Goal: Information Seeking & Learning: Learn about a topic

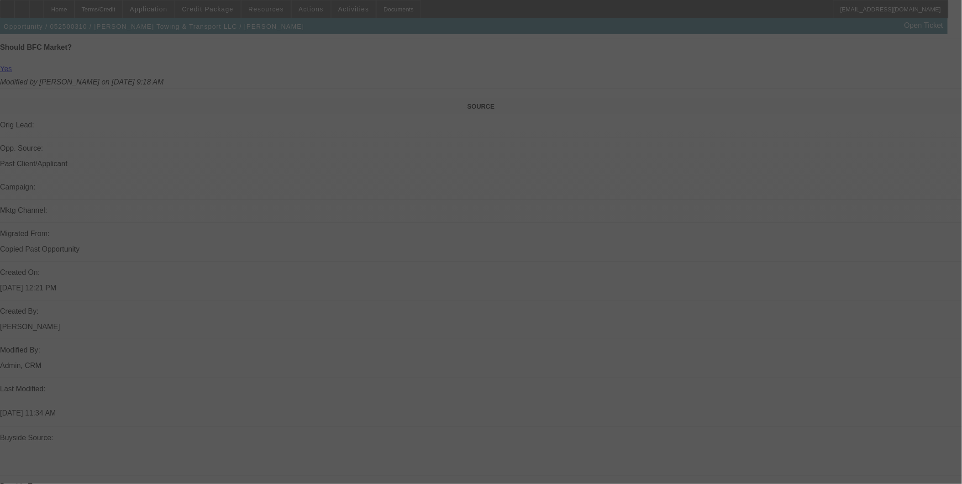
scroll to position [558, 0]
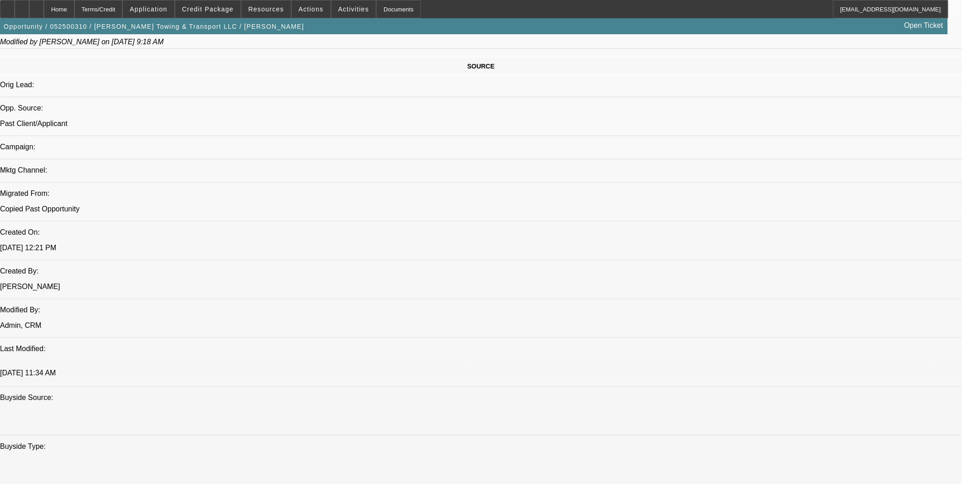
select select "0"
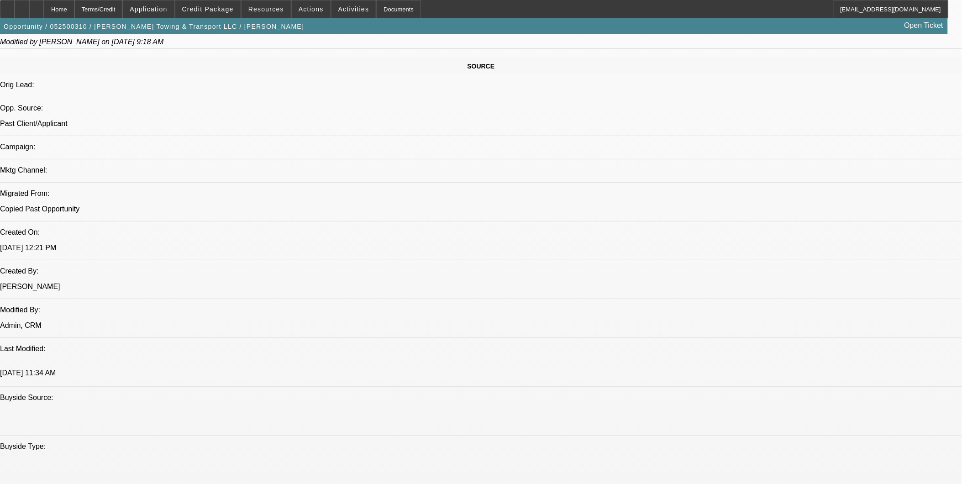
select select "0"
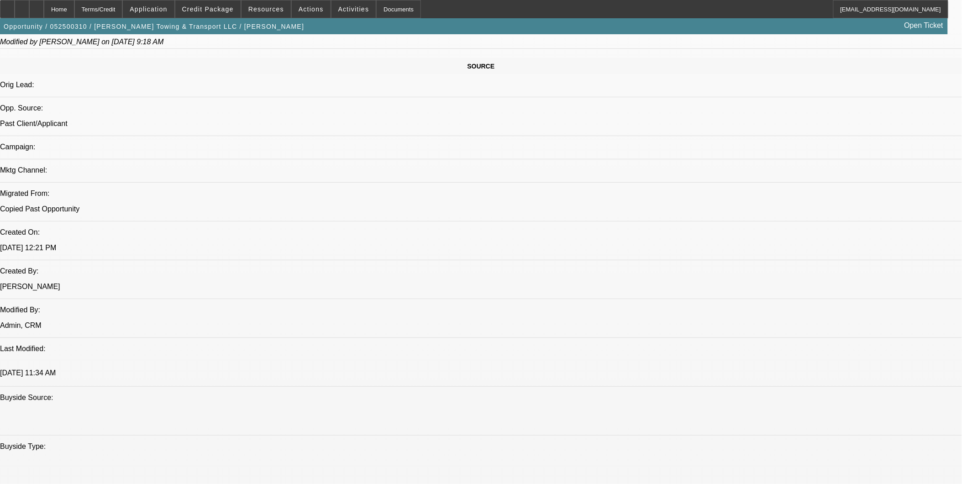
select select "0"
select select "1"
select select "6"
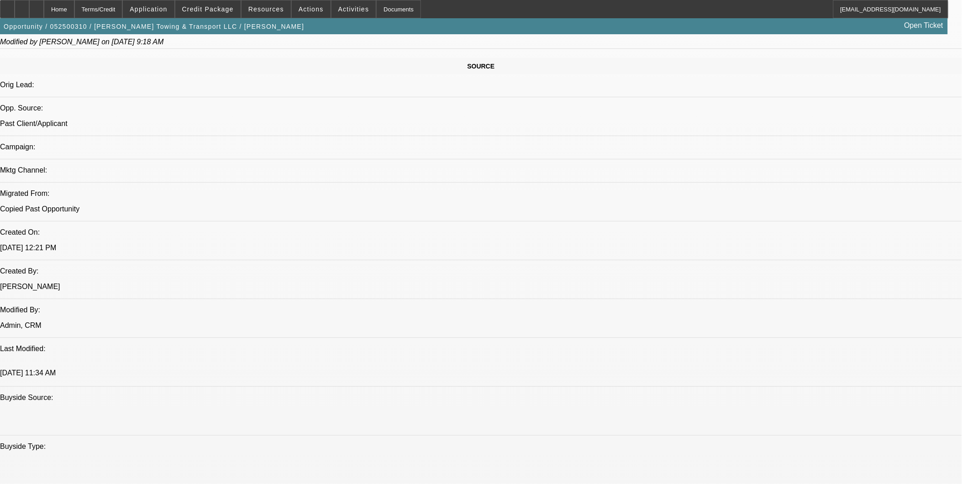
select select "1"
select select "6"
select select "1"
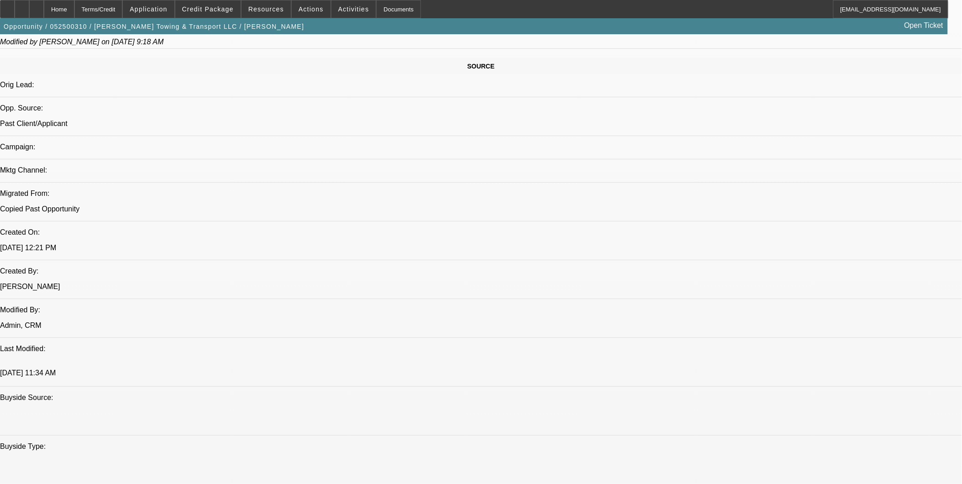
select select "6"
select select "1"
select select "6"
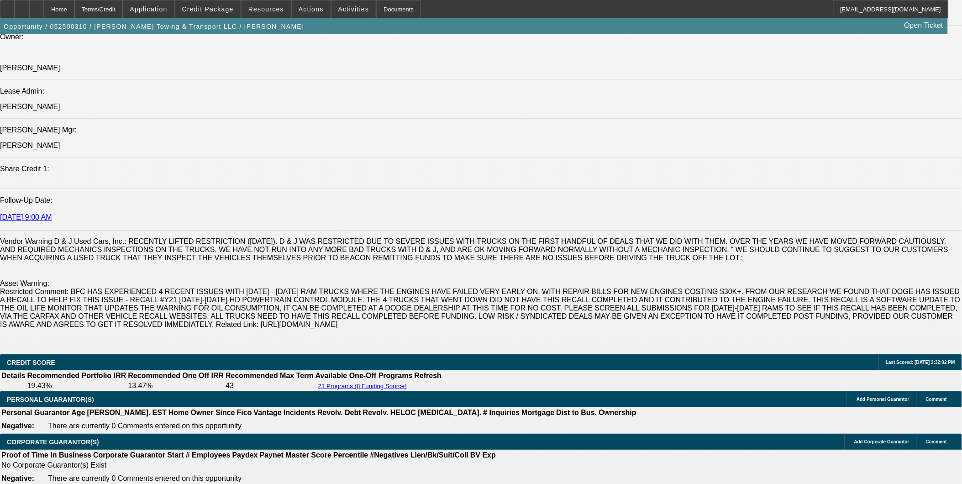
scroll to position [1116, 0]
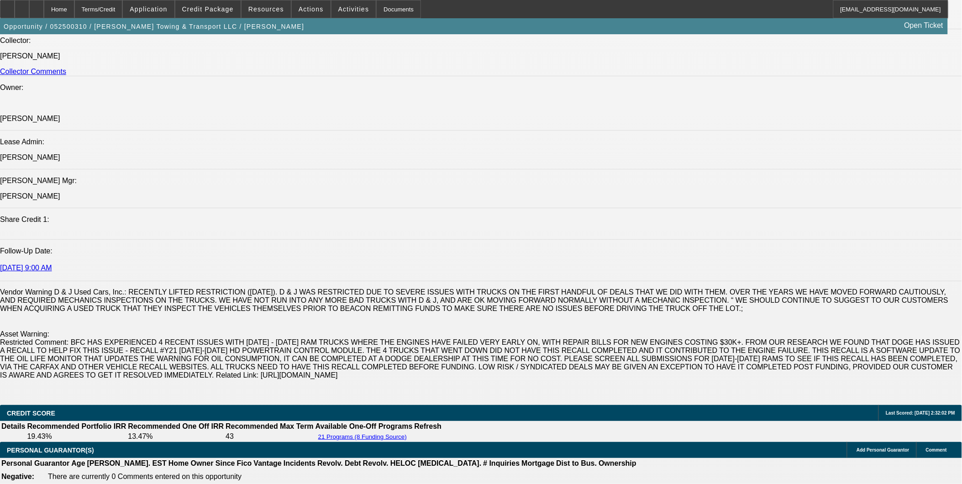
drag, startPoint x: 249, startPoint y: 259, endPoint x: 246, endPoint y: 264, distance: 5.5
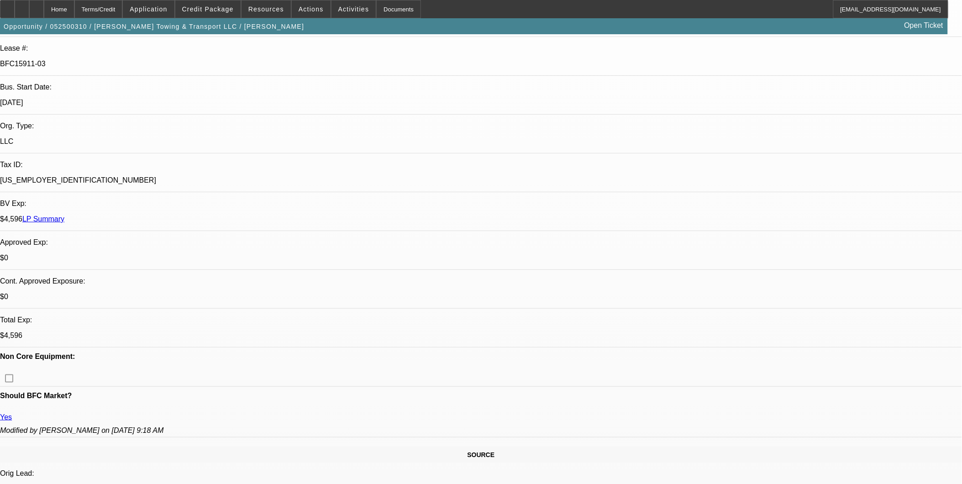
scroll to position [0, 0]
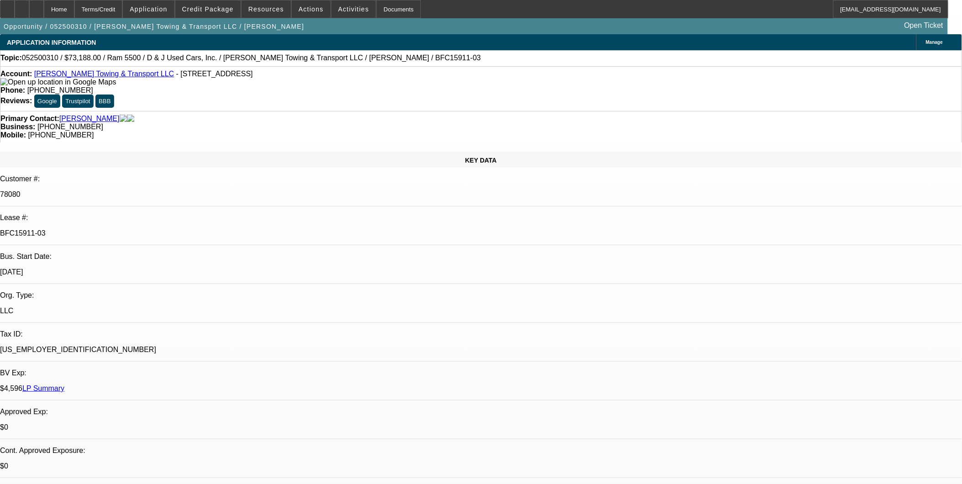
click at [251, 111] on div "Primary Contact: Sawyer, Teresa Business: (704) 867-6005 Mobile: (704) 648-6523" at bounding box center [481, 126] width 962 height 31
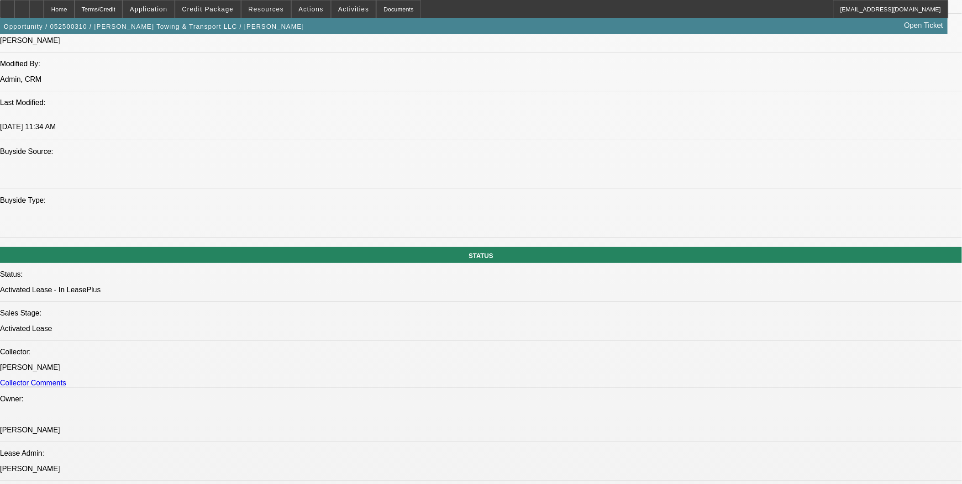
scroll to position [811, 0]
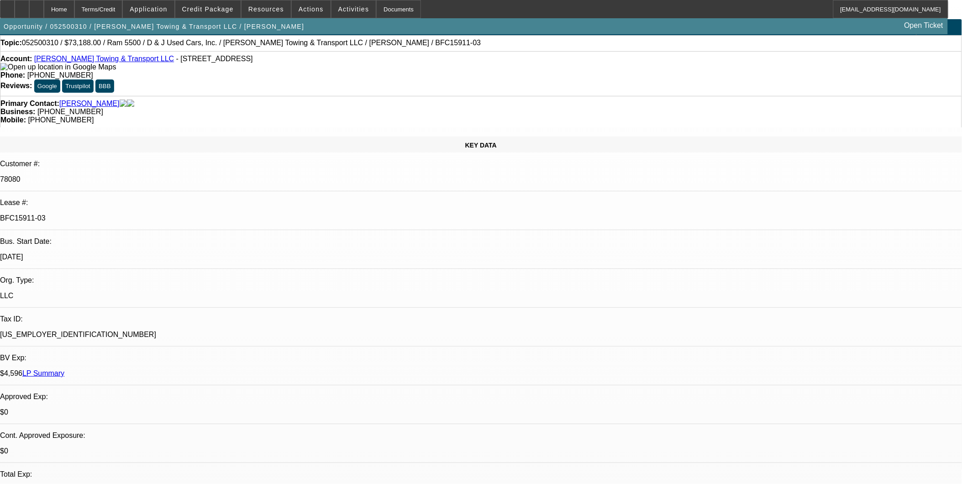
scroll to position [0, 0]
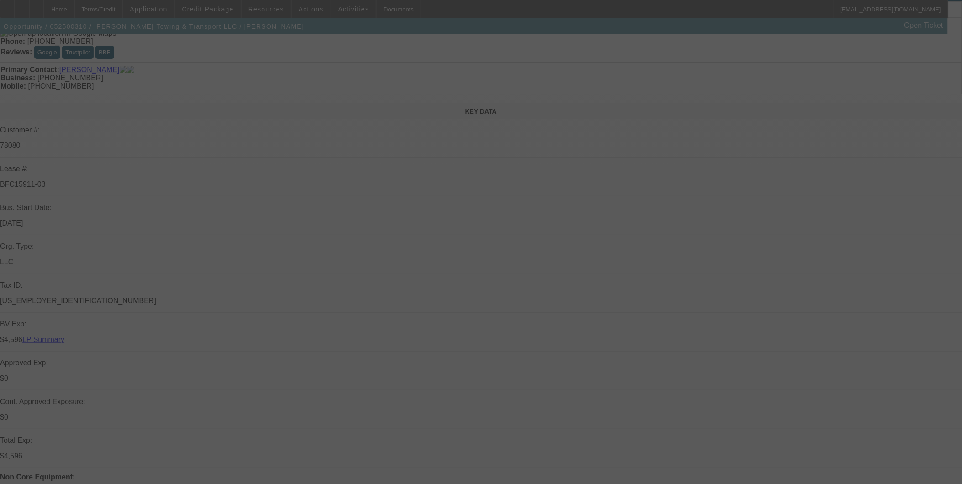
scroll to position [177, 0]
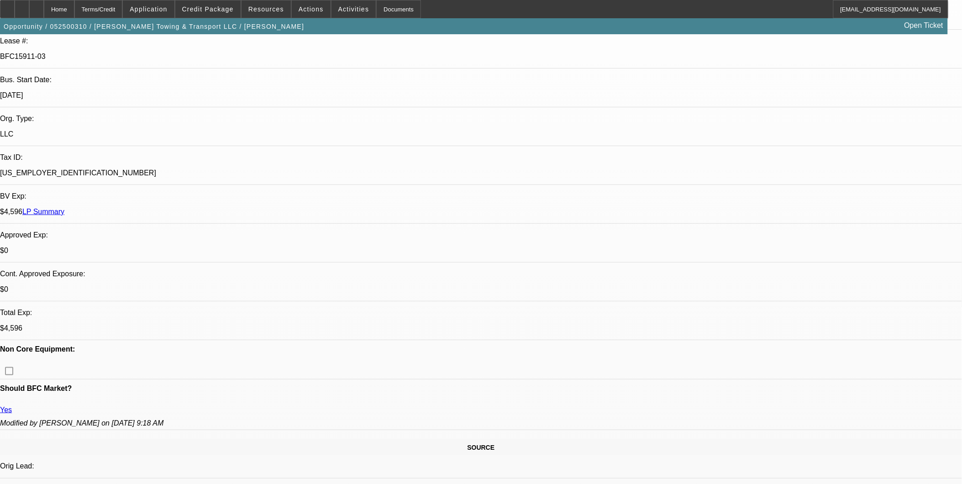
select select "0"
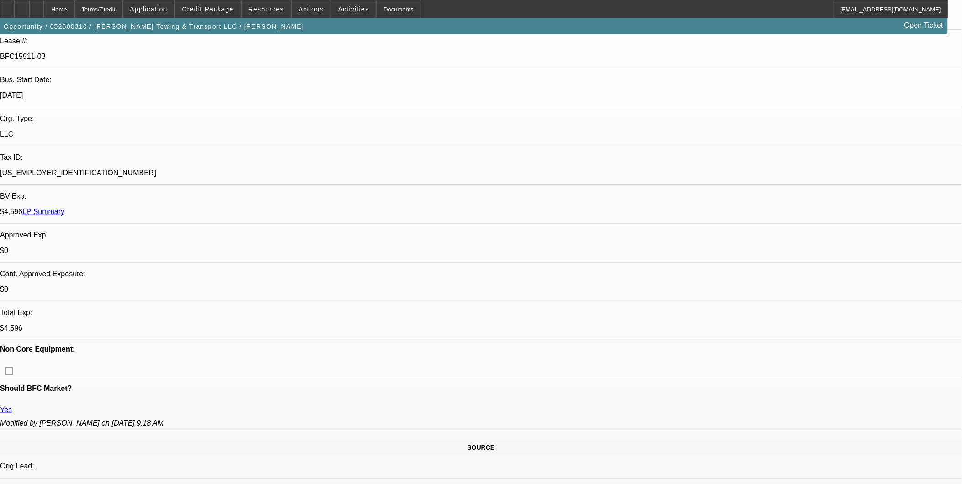
select select "0"
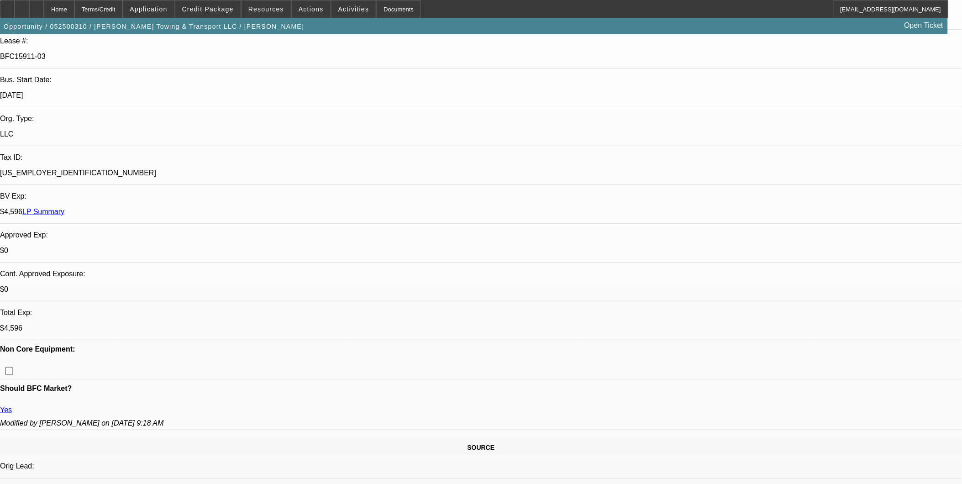
select select "0"
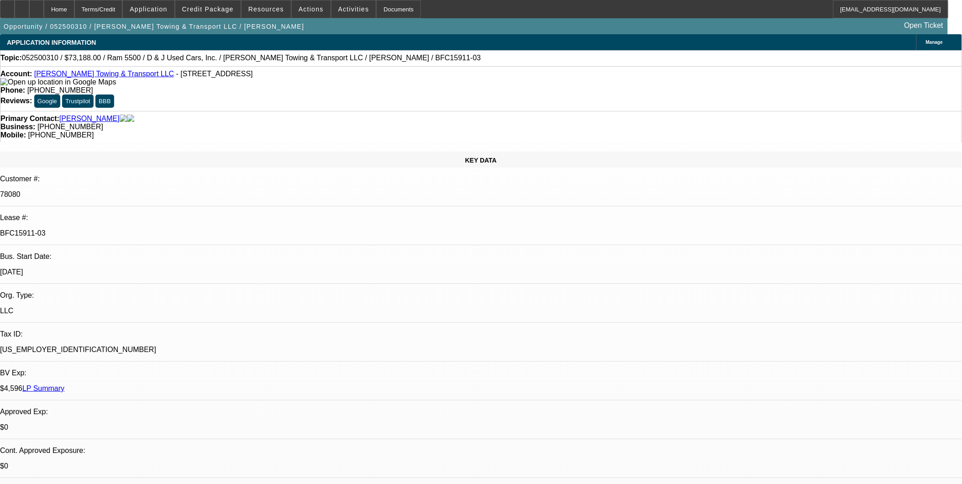
select select "1"
select select "6"
select select "1"
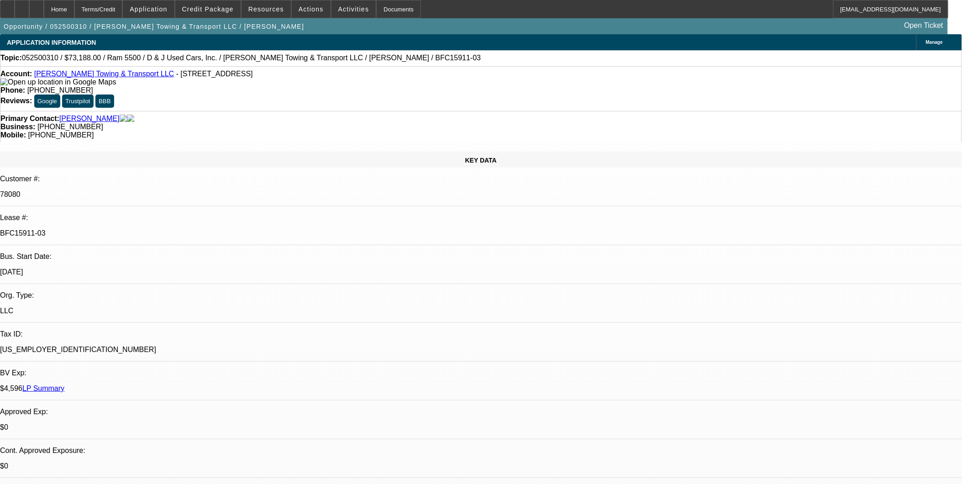
select select "6"
select select "1"
select select "6"
select select "1"
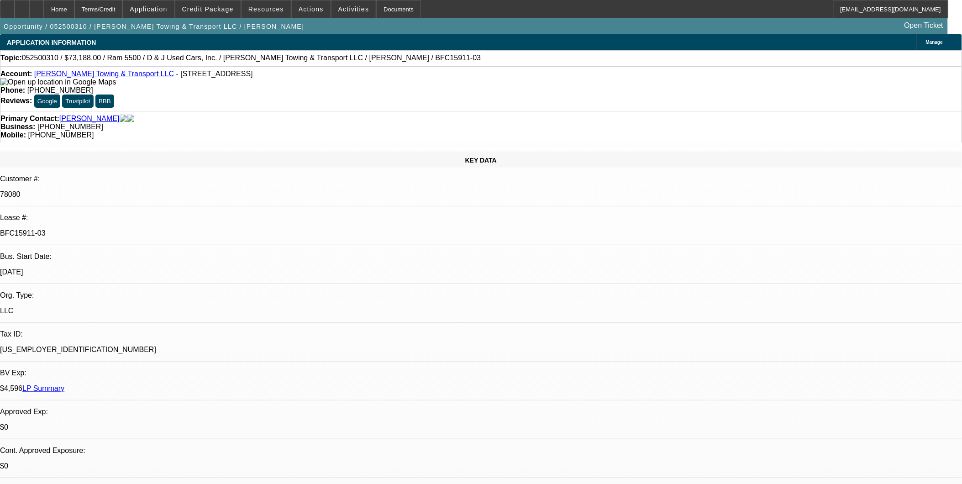
select select "1"
select select "6"
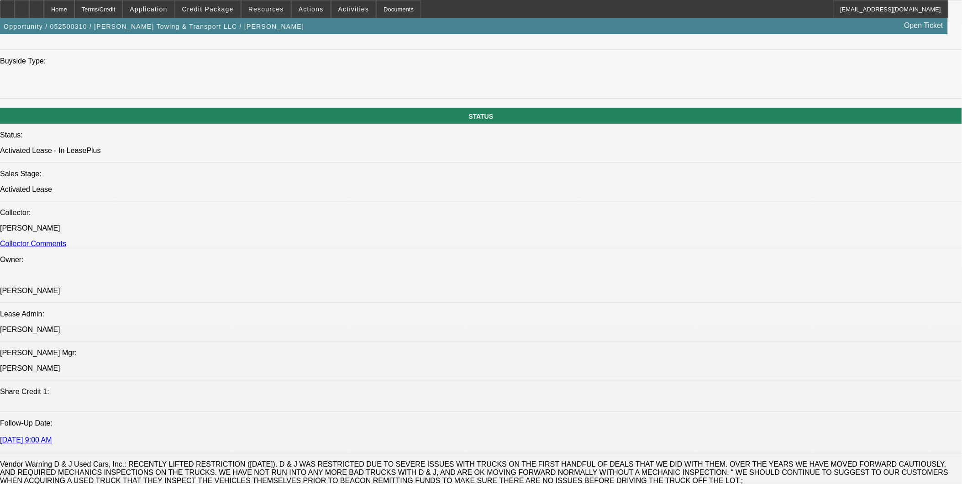
scroll to position [1065, 0]
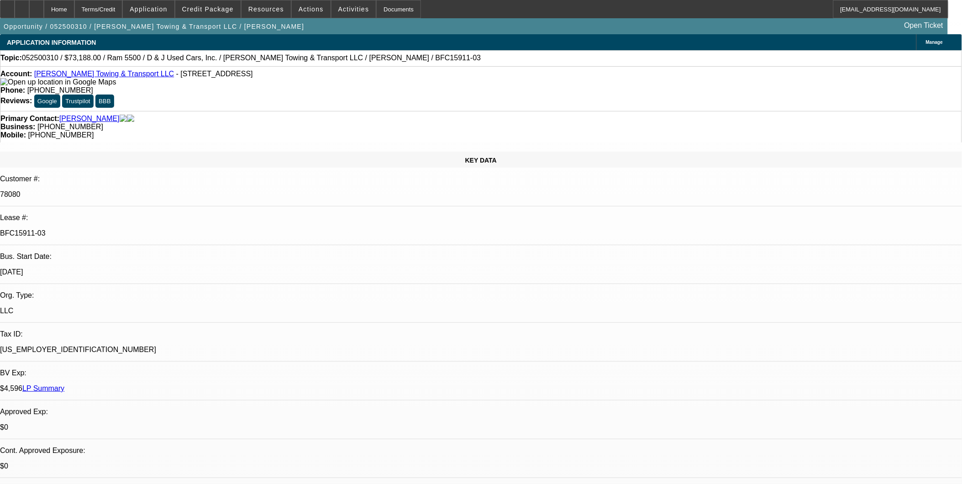
select select "0"
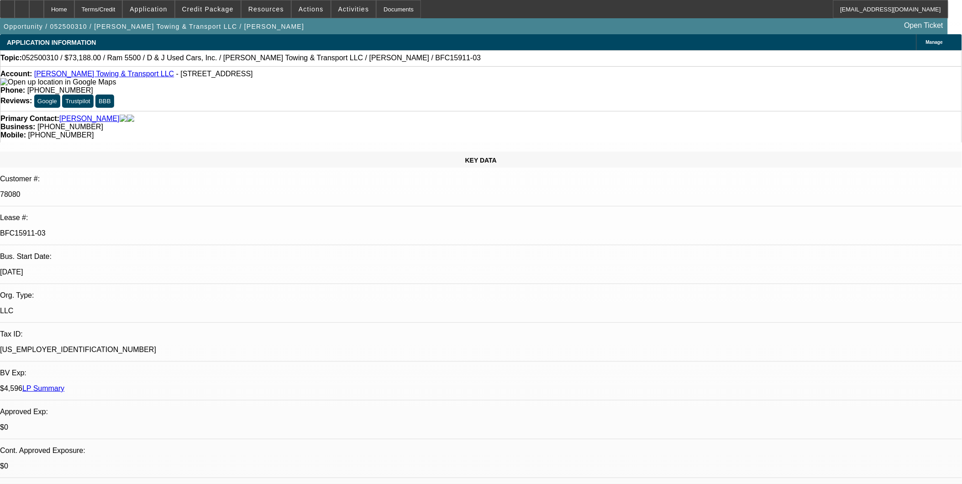
select select "0"
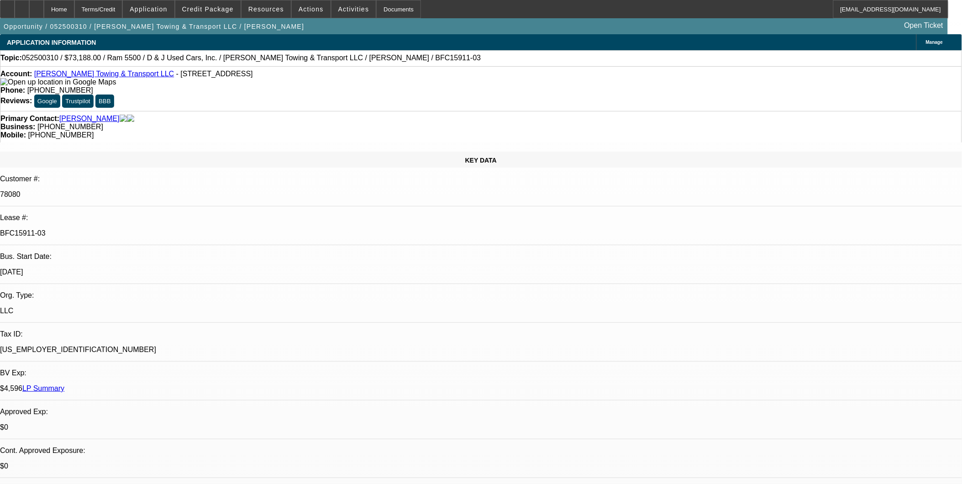
select select "0"
select select "1"
select select "6"
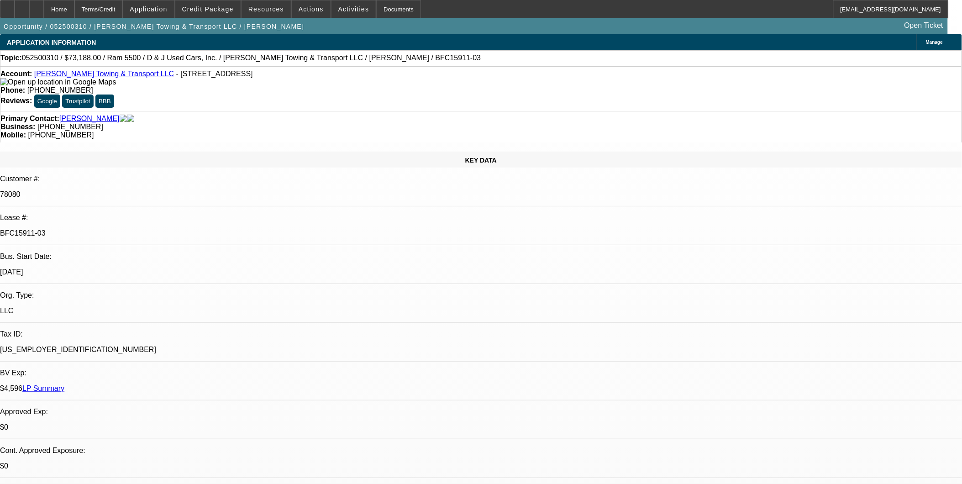
select select "1"
select select "6"
select select "1"
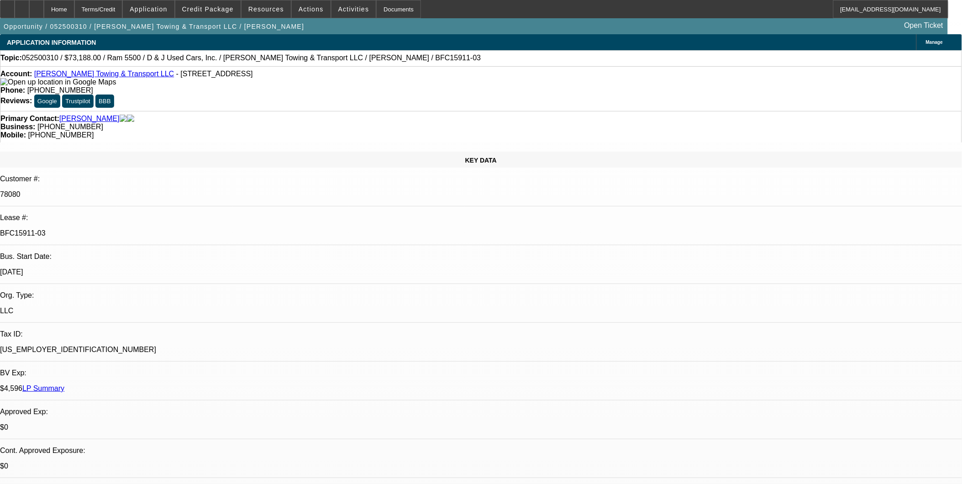
select select "6"
select select "1"
select select "6"
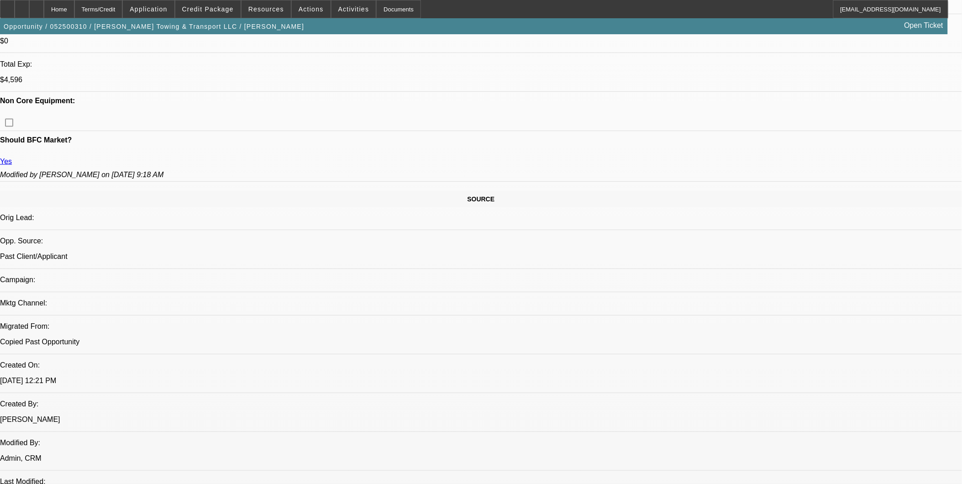
scroll to position [253, 0]
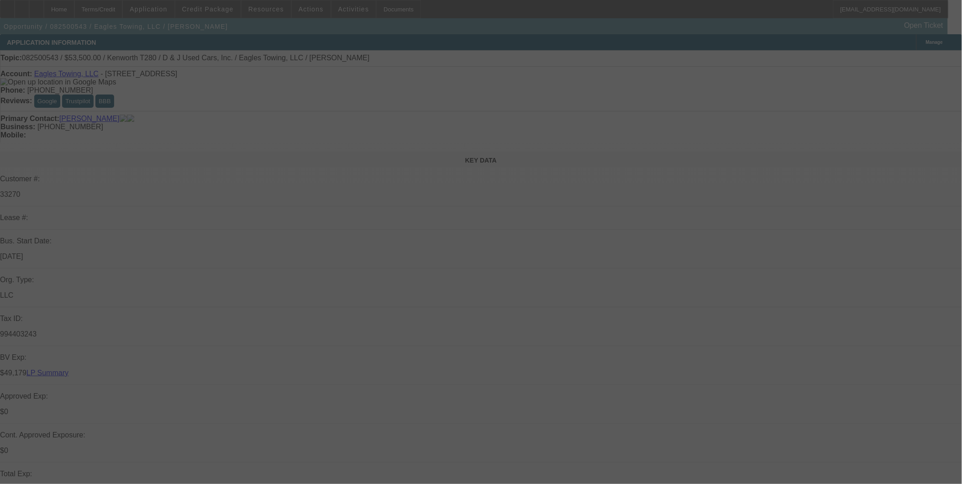
select select "0"
select select "0.1"
select select "0"
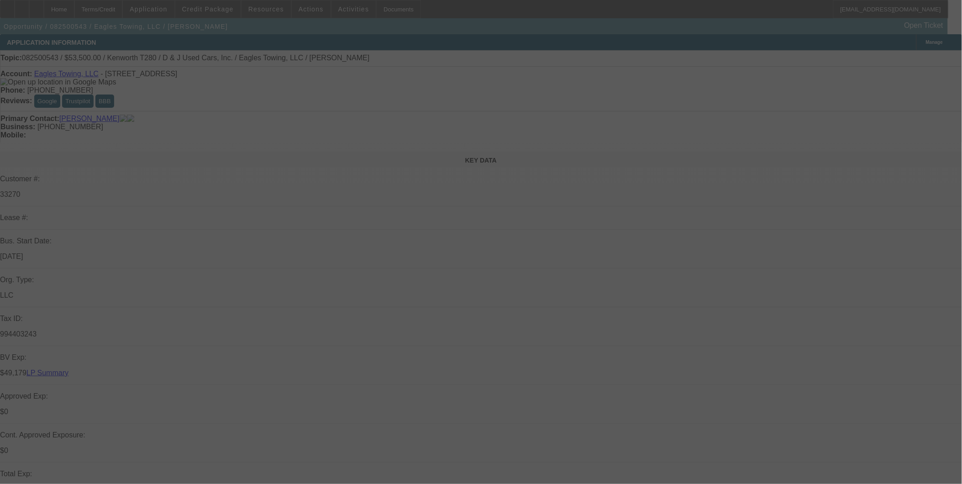
select select "0.1"
select select "0"
select select "2"
select select "0.1"
select select "0"
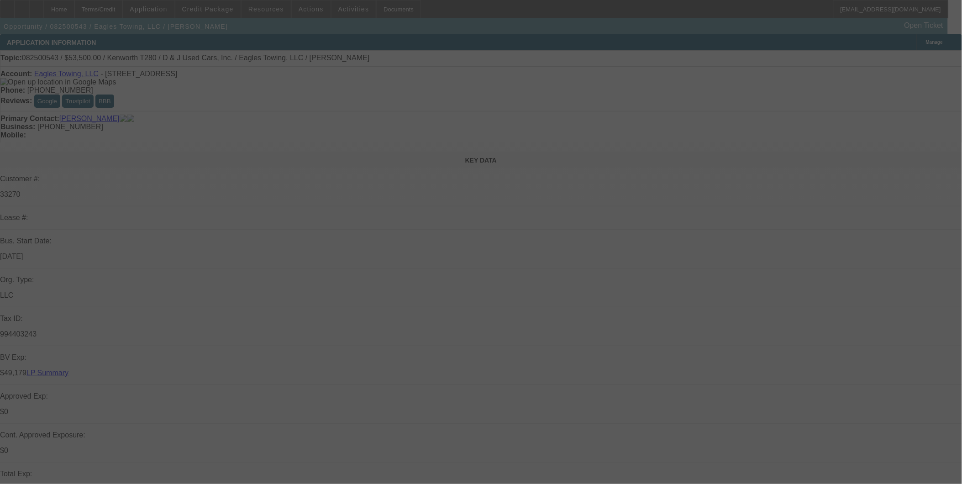
select select "2"
select select "0.1"
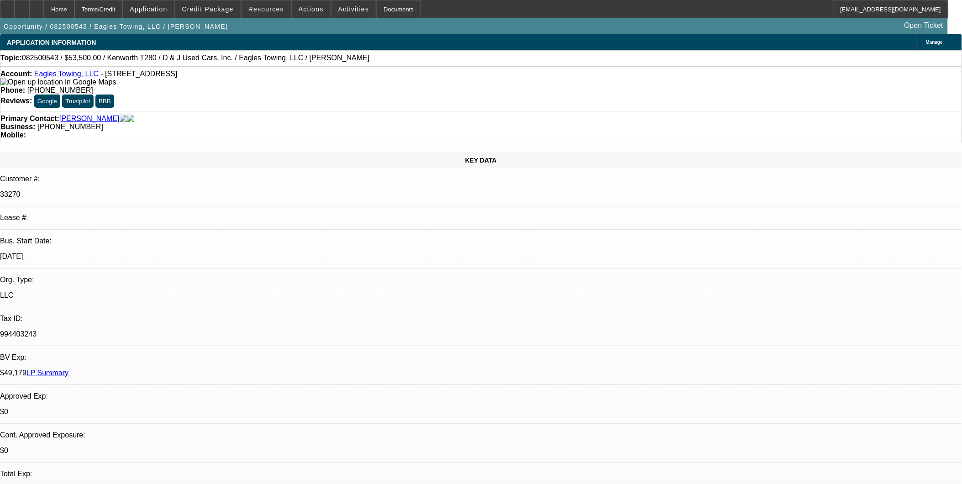
select select "1"
select select "4"
select select "1"
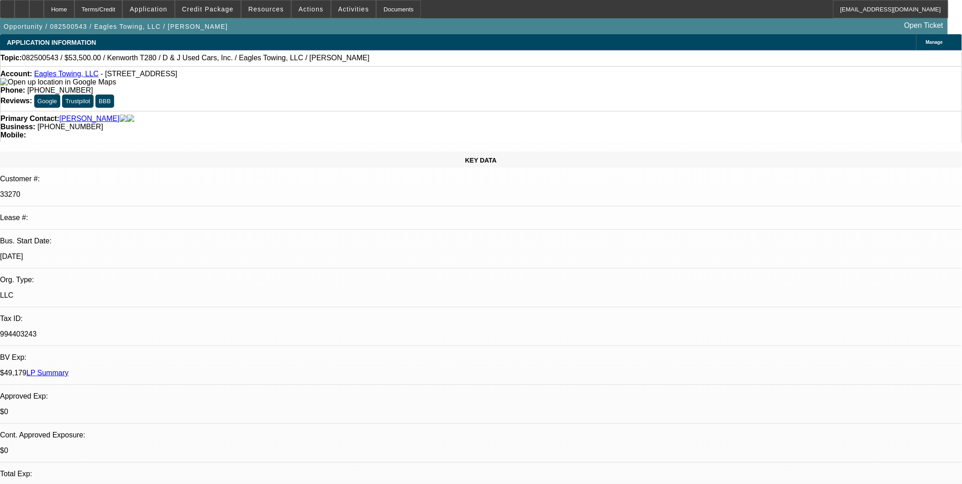
select select "4"
select select "1"
select select "2"
select select "4"
select select "1"
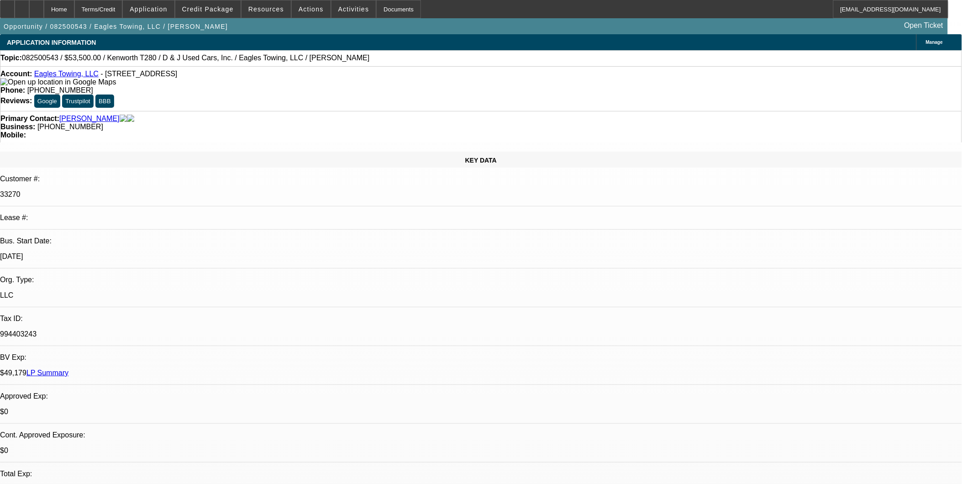
select select "2"
select select "4"
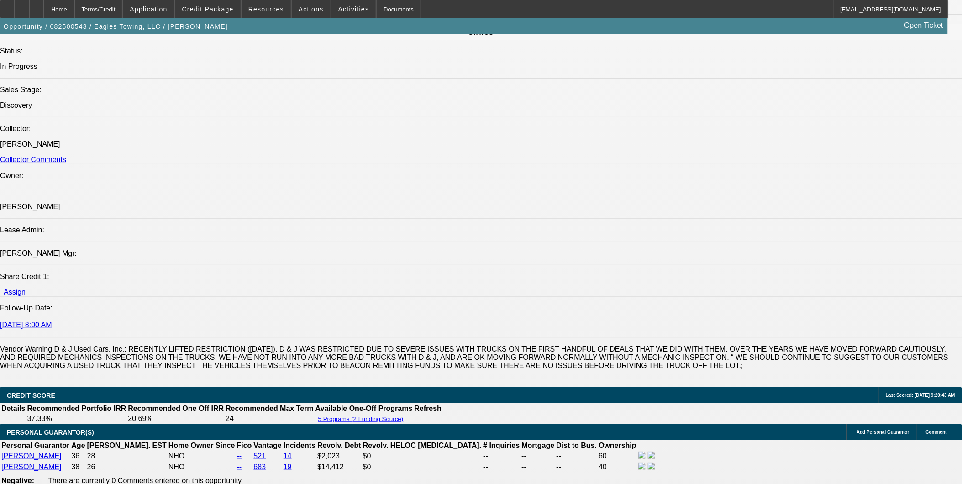
scroll to position [1116, 0]
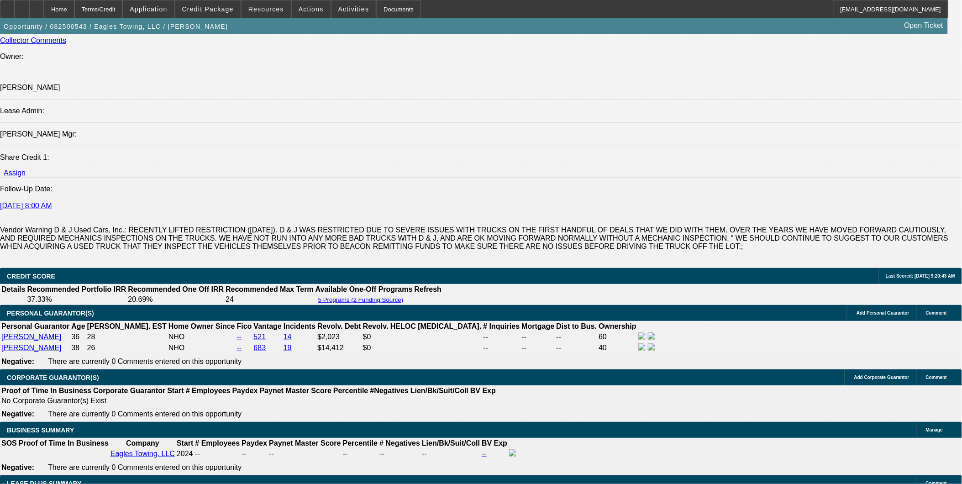
drag, startPoint x: 316, startPoint y: 284, endPoint x: 450, endPoint y: 293, distance: 134.0
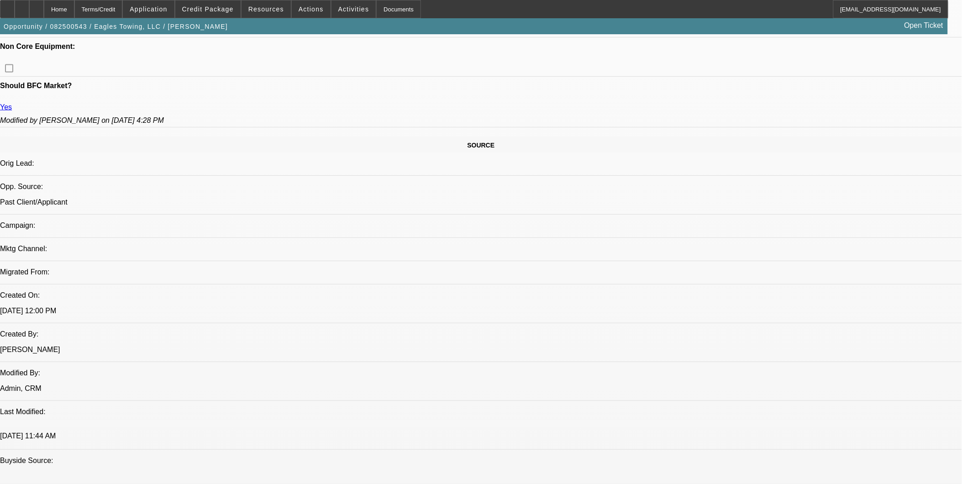
scroll to position [456, 0]
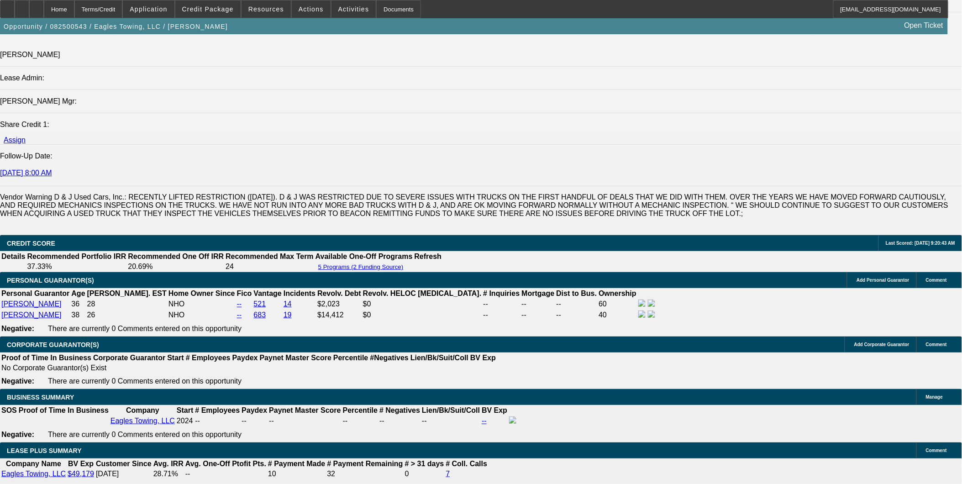
scroll to position [1166, 0]
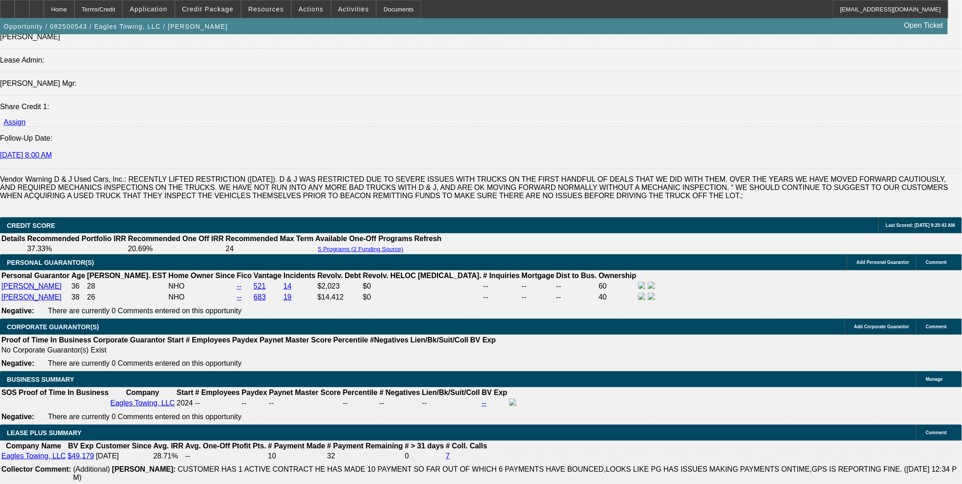
drag, startPoint x: 100, startPoint y: 272, endPoint x: 6, endPoint y: 140, distance: 163.0
click at [6, 140] on div "APPLICATION INFORMATION [GEOGRAPHIC_DATA] Topic: 082500543 / $53,500.00 / Kenwo…" at bounding box center [481, 486] width 962 height 3237
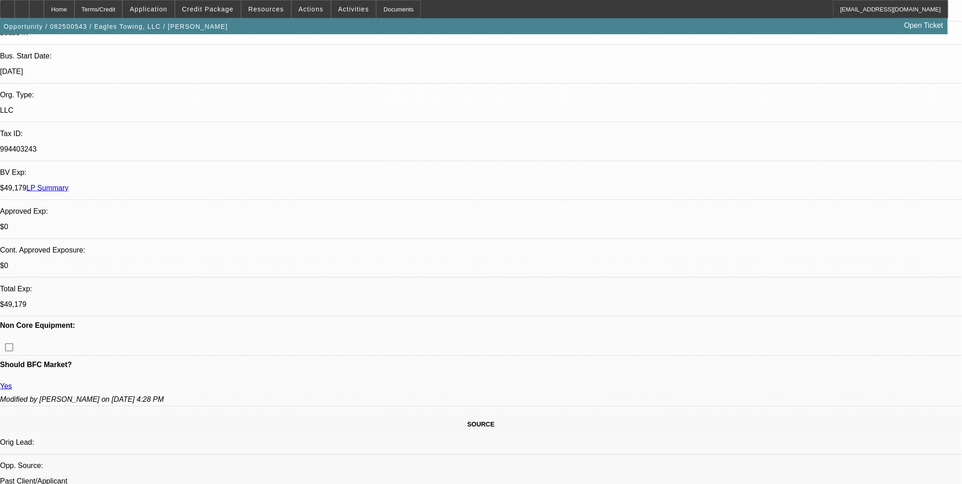
scroll to position [203, 0]
